Goal: Information Seeking & Learning: Check status

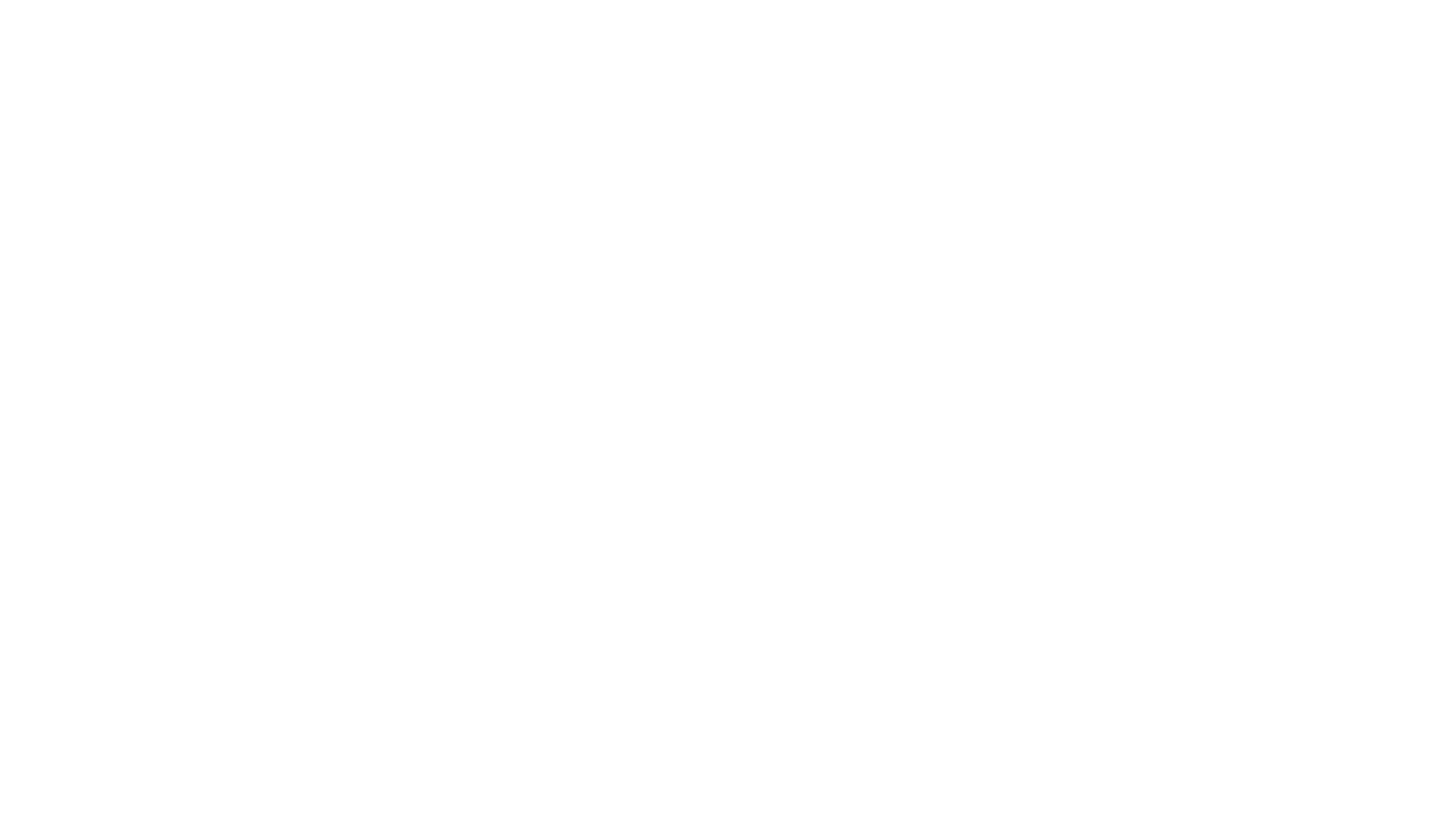
select select
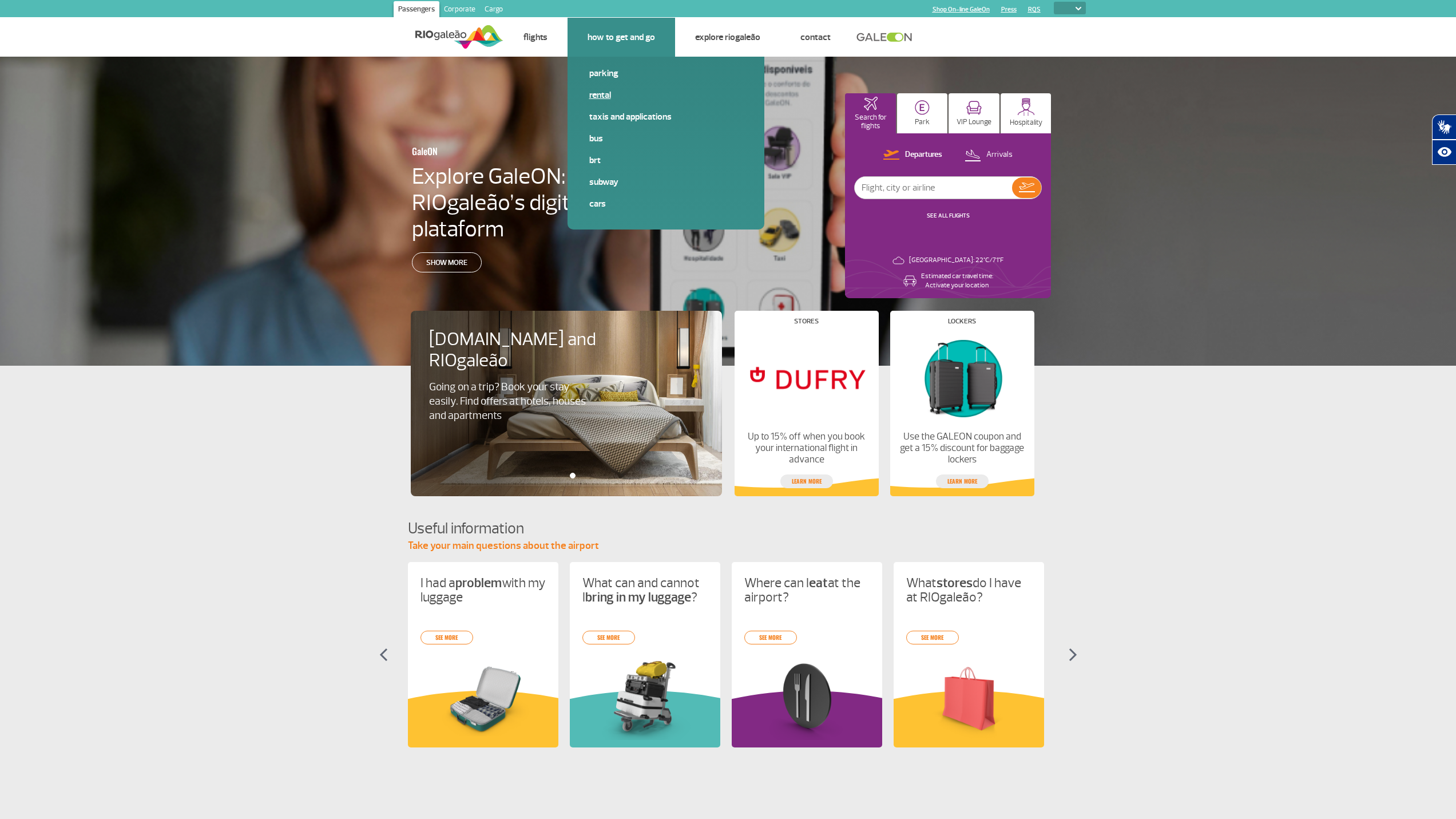
click at [603, 92] on link "Rental" at bounding box center [666, 95] width 154 height 13
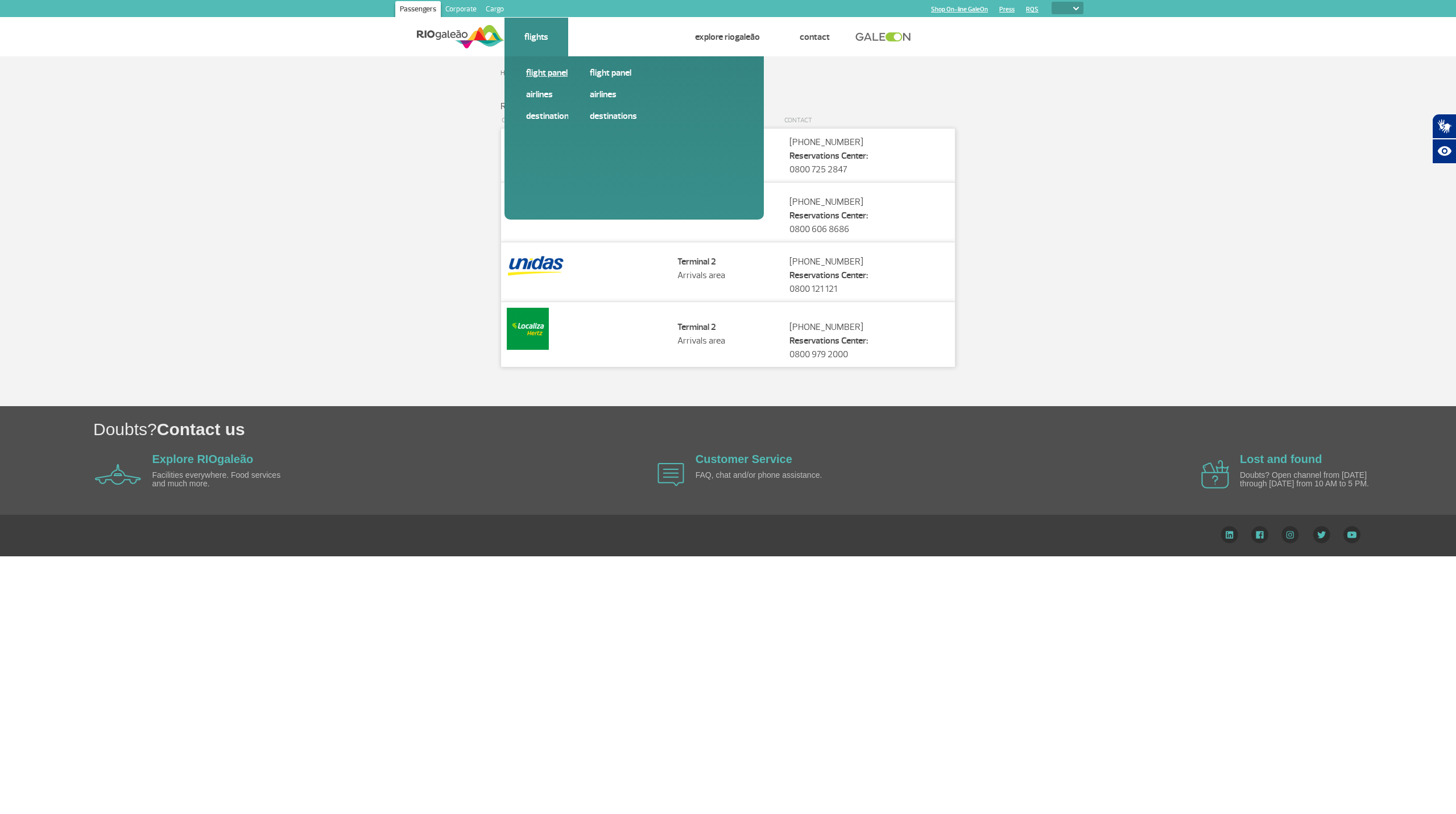
click at [545, 80] on span "Flight panel" at bounding box center [602, 77] width 153 height 22
click at [548, 75] on link "Flight panel" at bounding box center [602, 73] width 153 height 12
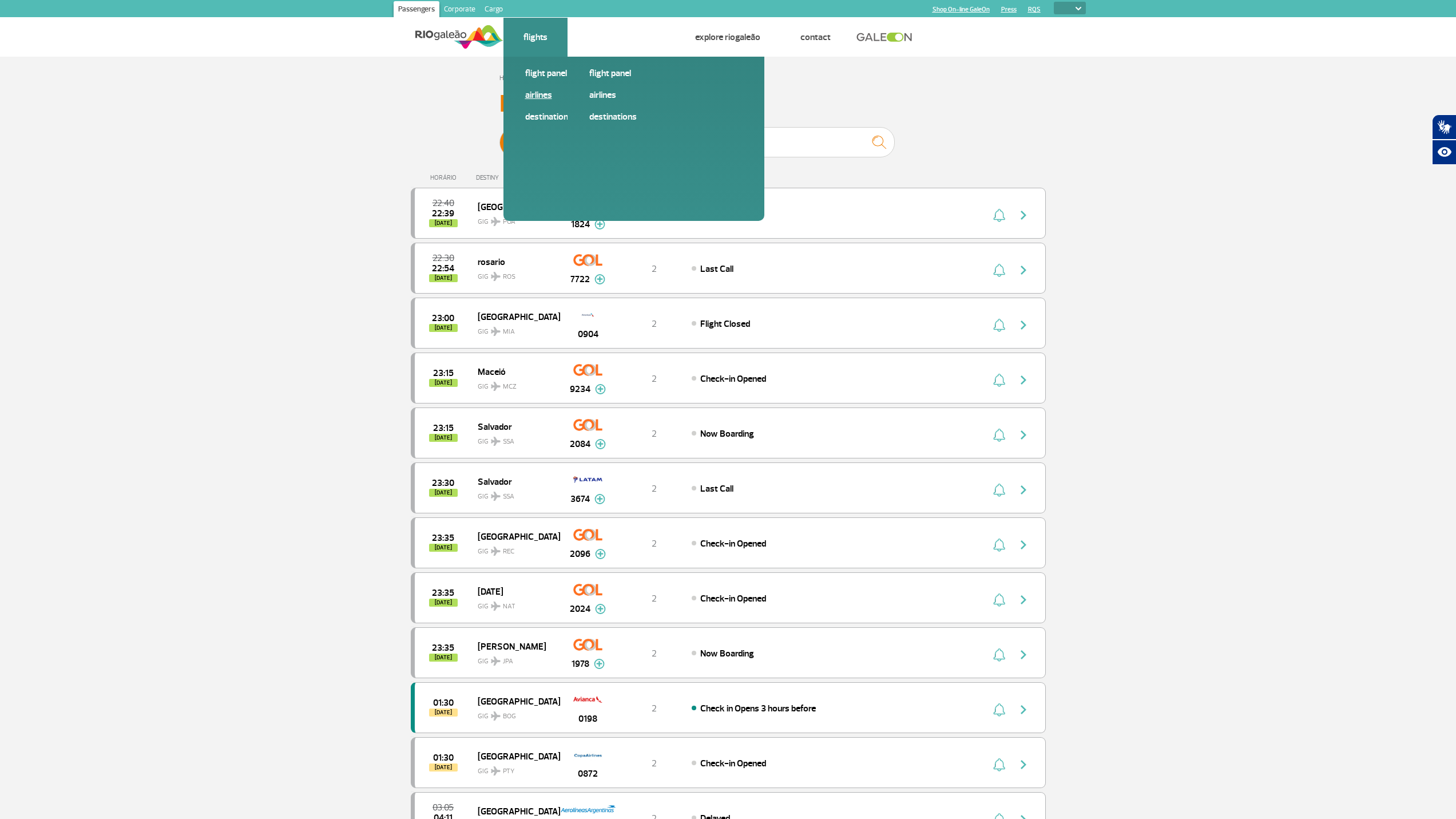
click at [537, 95] on link "Airlines" at bounding box center [602, 95] width 154 height 13
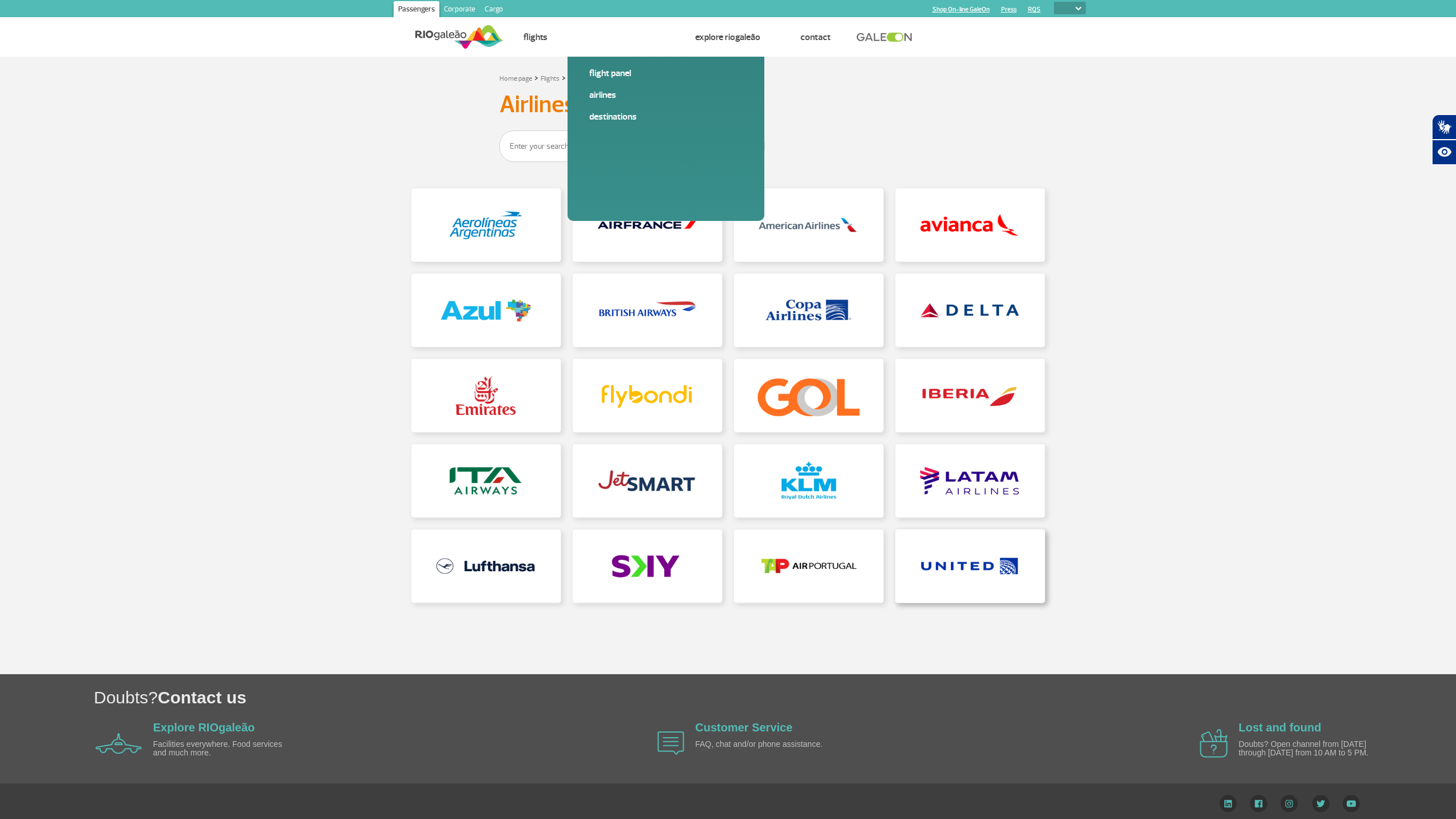
click at [1014, 555] on link at bounding box center [970, 566] width 149 height 73
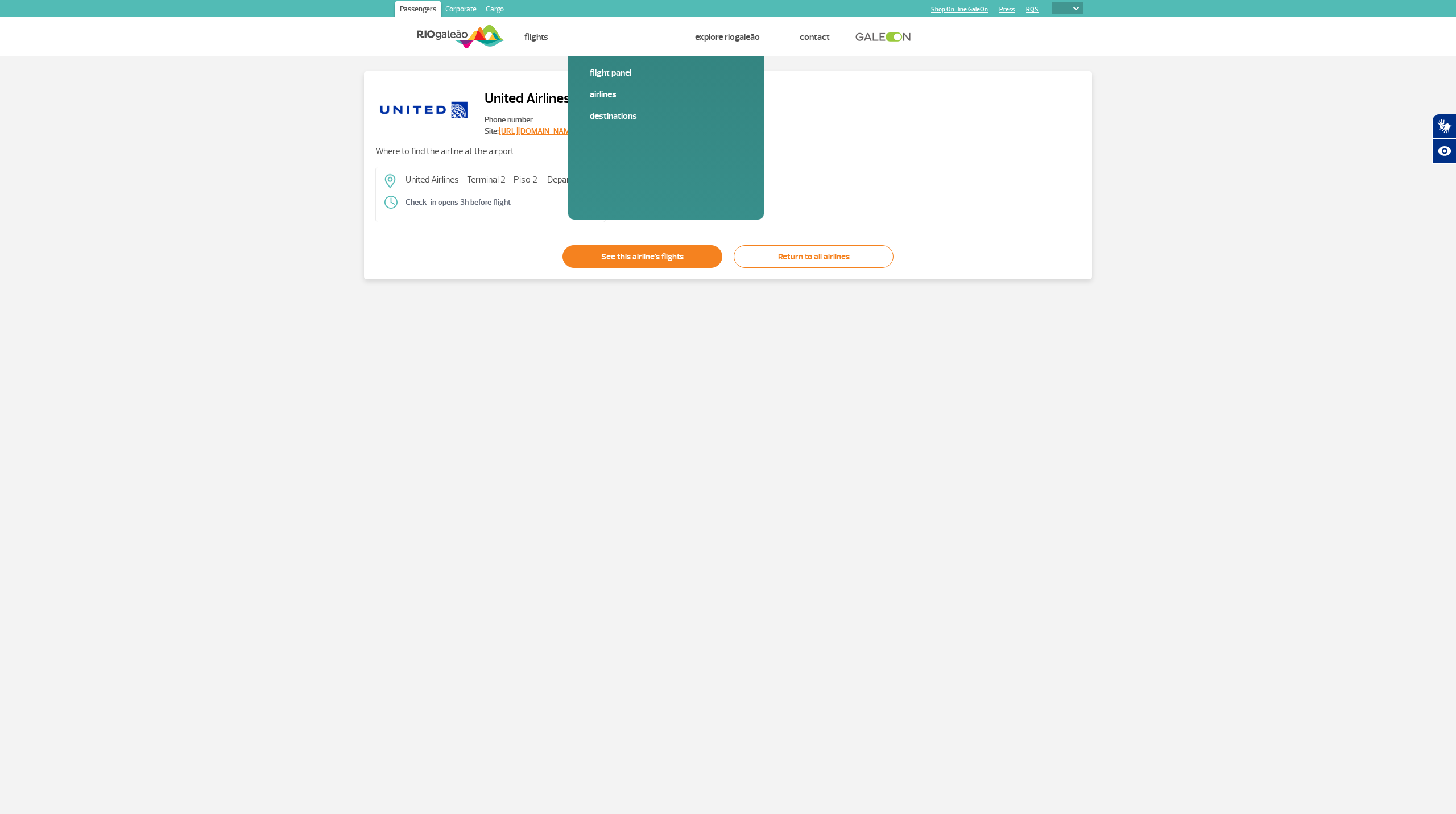
click at [670, 254] on link "See this airline's flights" at bounding box center [642, 256] width 160 height 23
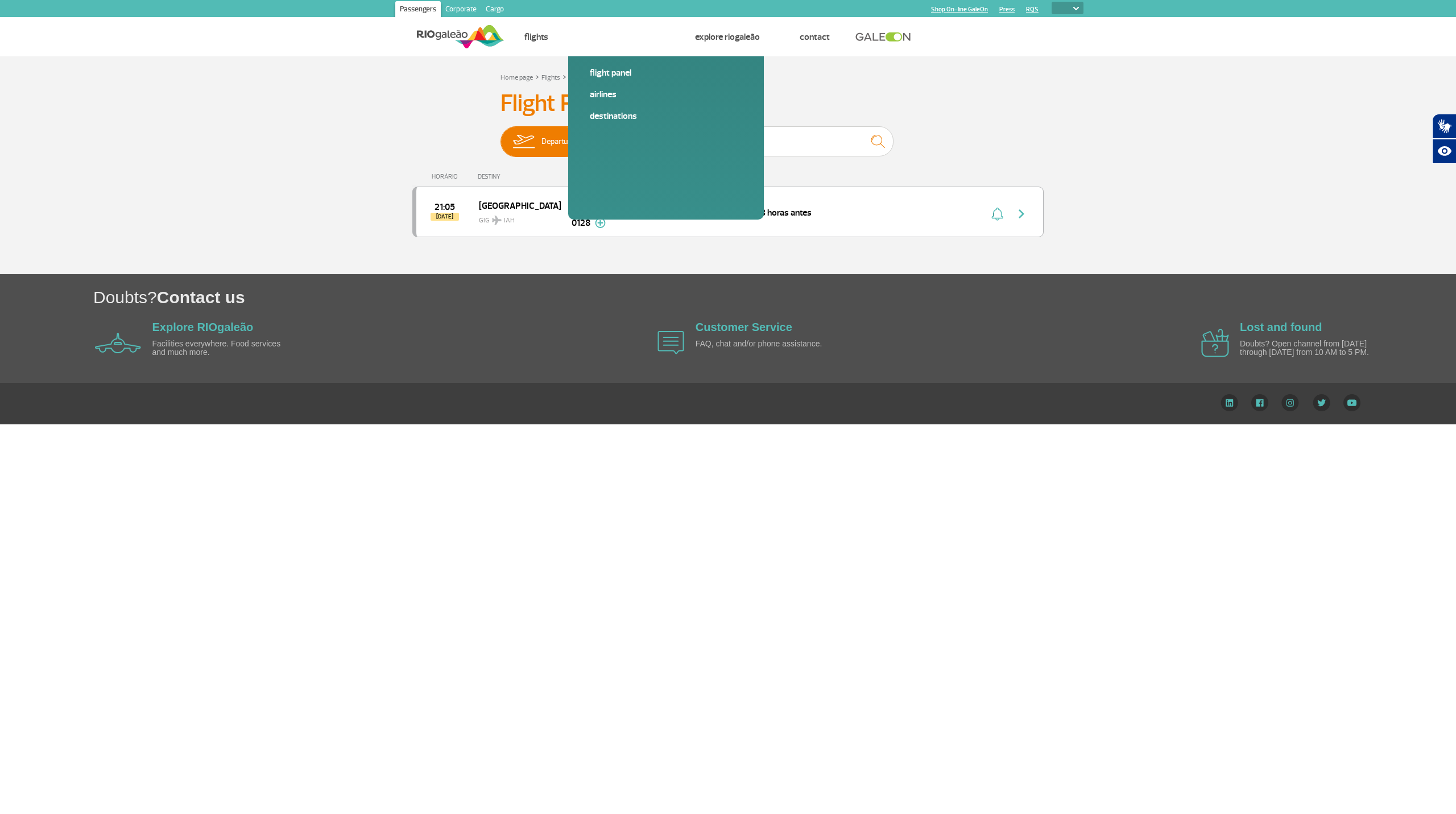
click at [625, 141] on span "Arrivals" at bounding box center [632, 142] width 26 height 30
click at [500, 136] on input "Departures Arrivals" at bounding box center [500, 136] width 0 height 0
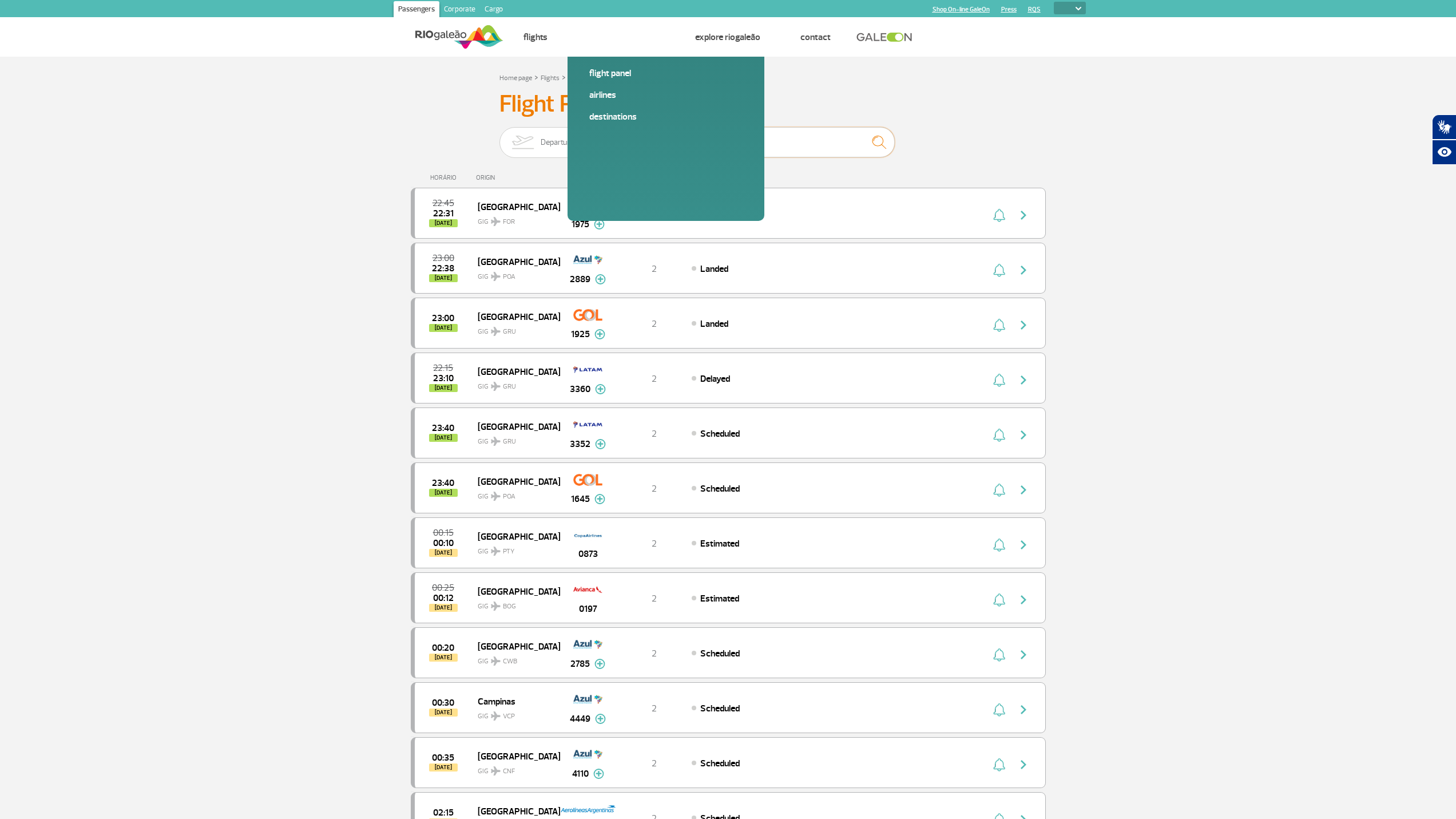
click at [748, 145] on input "text" at bounding box center [780, 142] width 229 height 30
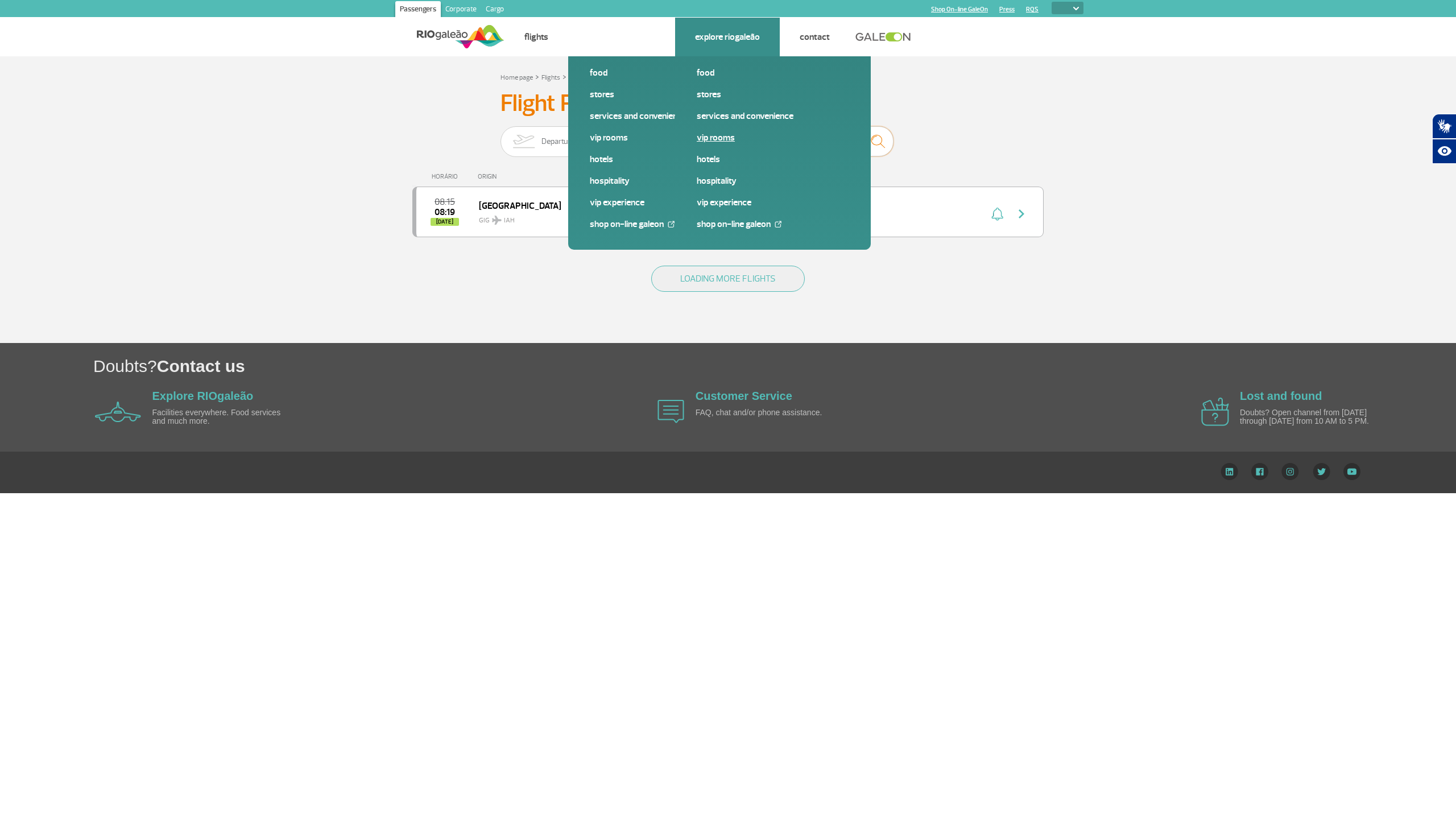
type input "united"
click at [723, 139] on link "VIP Rooms" at bounding box center [773, 137] width 153 height 12
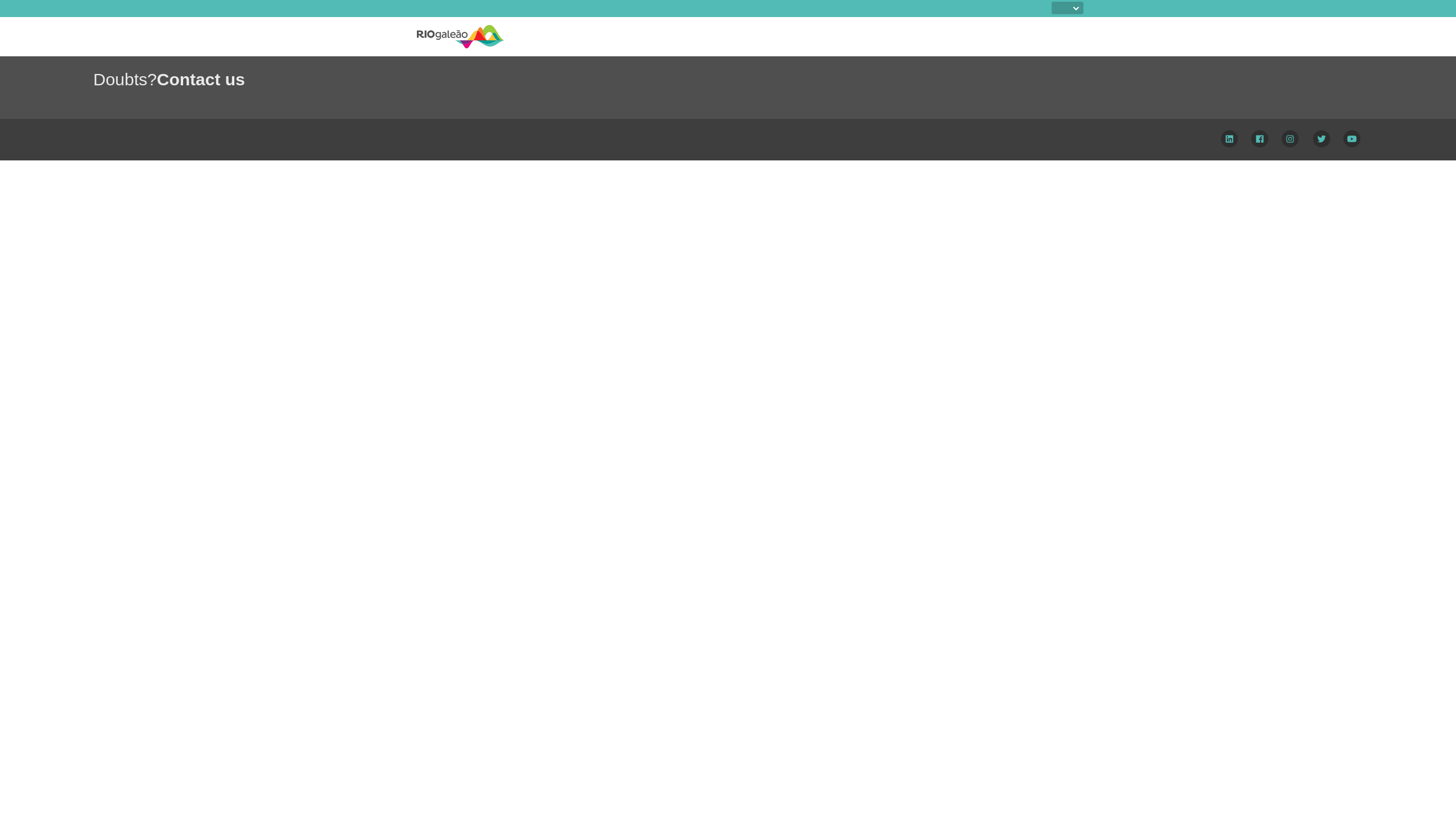
select select
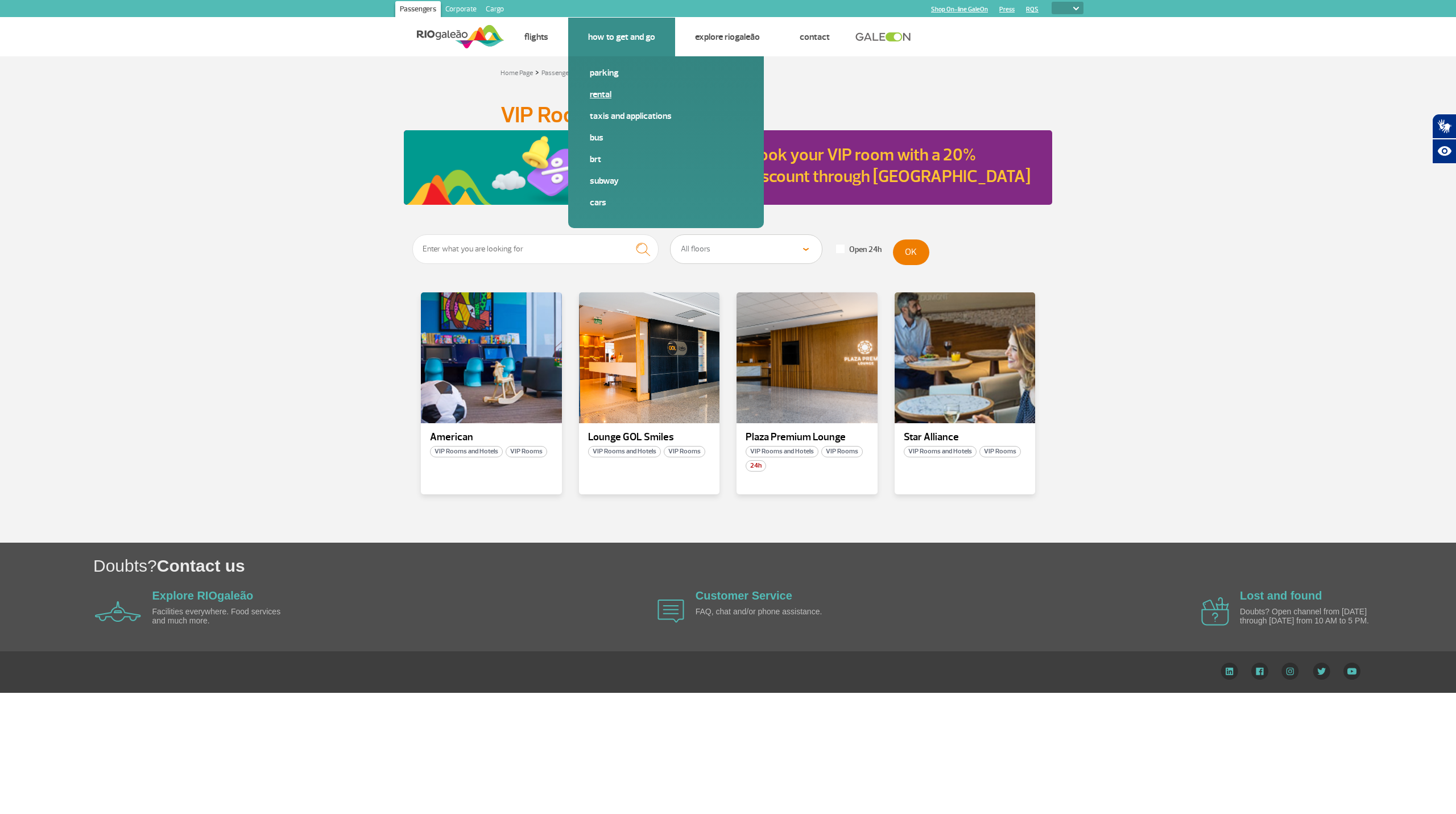
click at [602, 91] on link "Rental" at bounding box center [666, 94] width 153 height 12
